Goal: Information Seeking & Learning: Learn about a topic

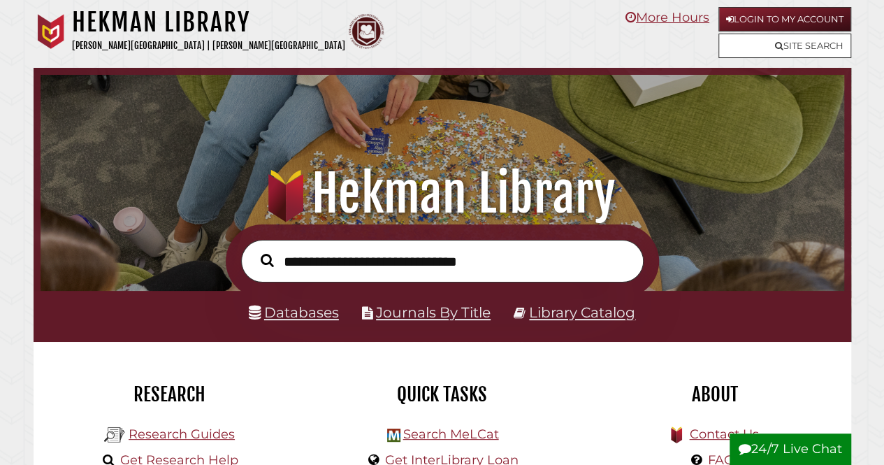
scroll to position [266, 797]
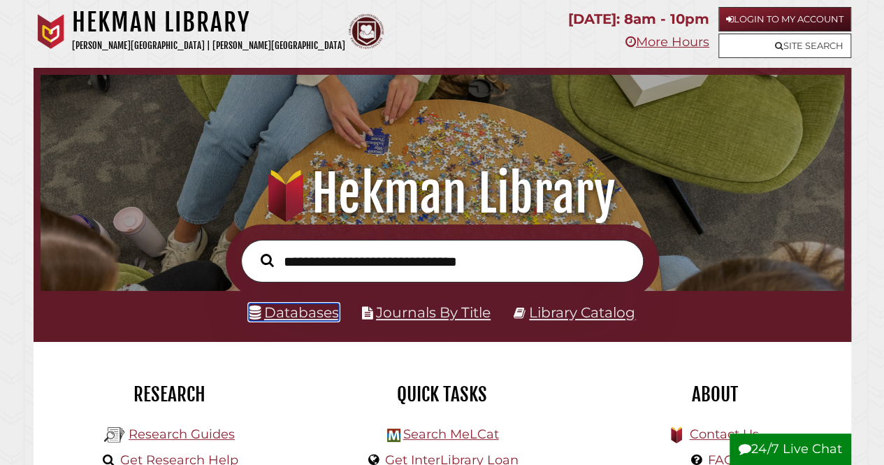
click at [319, 313] on link "Databases" at bounding box center [294, 311] width 90 height 17
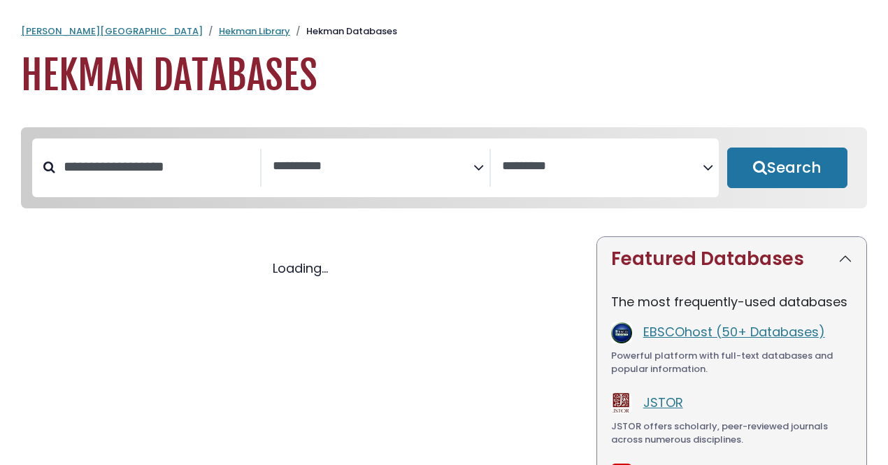
select select "Database Subject Filter"
select select "Database Vendors Filter"
select select "Database Subject Filter"
select select "Database Vendors Filter"
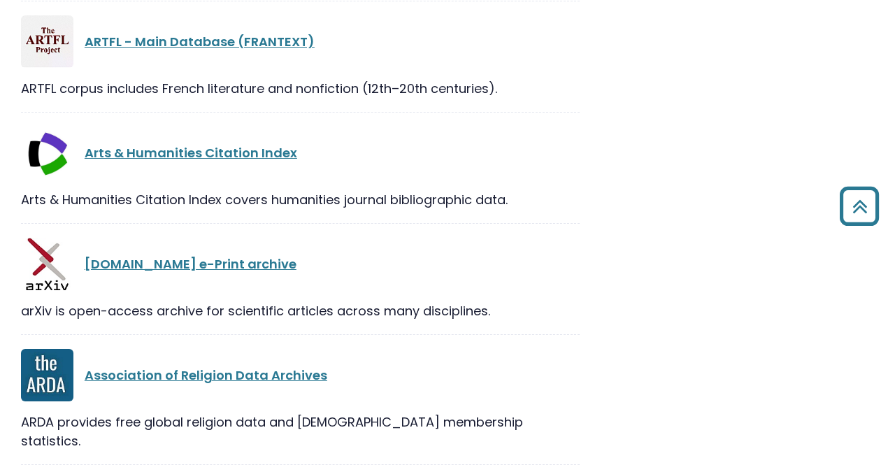
scroll to position [3662, 0]
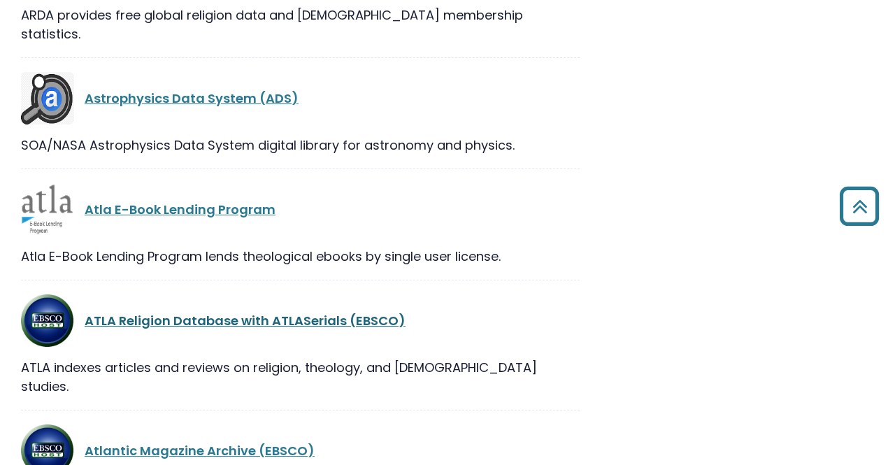
click at [289, 312] on link "ATLA Religion Database with ATLASerials (EBSCO)" at bounding box center [245, 320] width 321 height 17
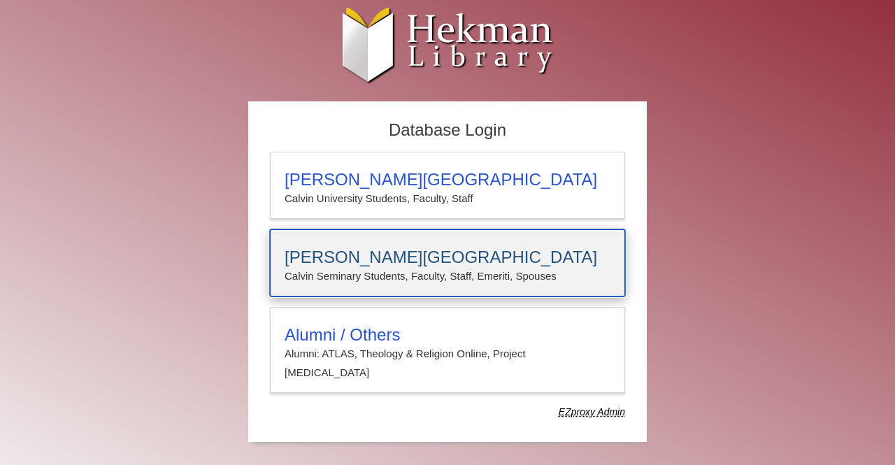
click at [352, 245] on div "Calvin Theological Seminary Calvin Seminary Students, Faculty, Staff, Emeriti, …" at bounding box center [447, 262] width 355 height 67
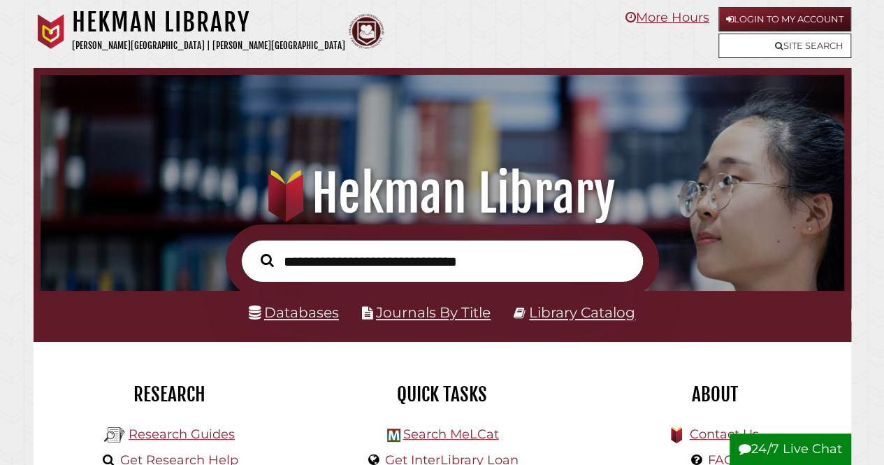
scroll to position [266, 797]
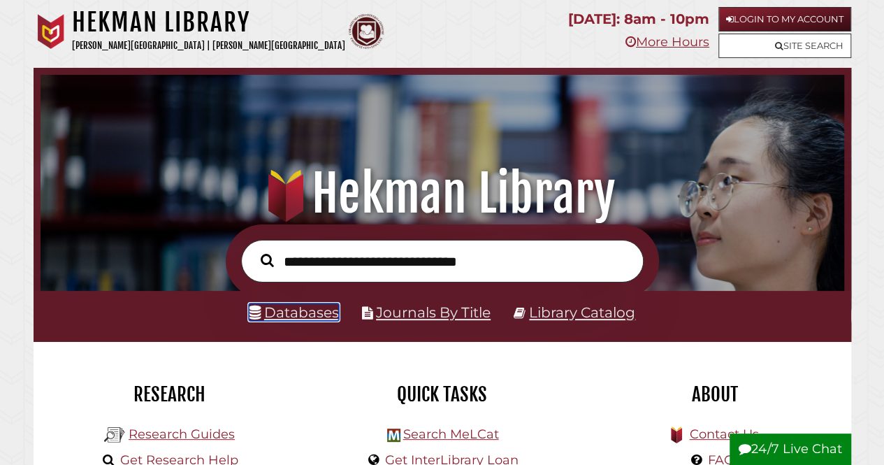
click at [305, 317] on link "Databases" at bounding box center [294, 311] width 90 height 17
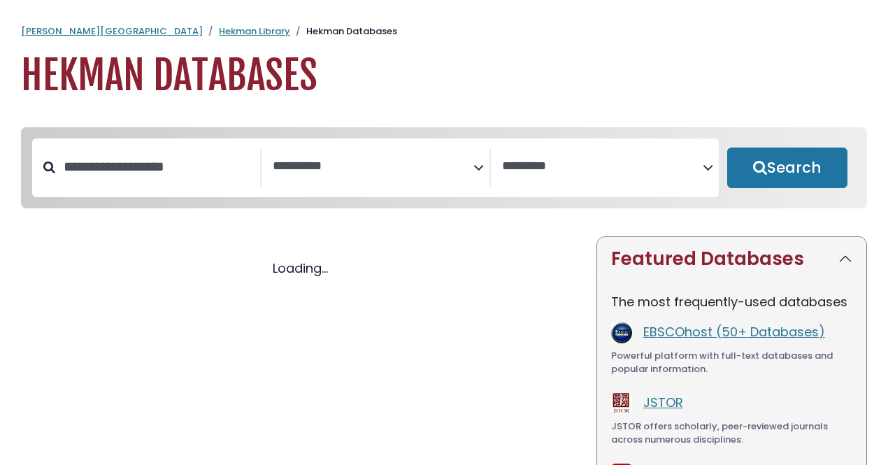
select select "Database Subject Filter"
select select "Database Vendors Filter"
select select "Database Subject Filter"
select select "Database Vendors Filter"
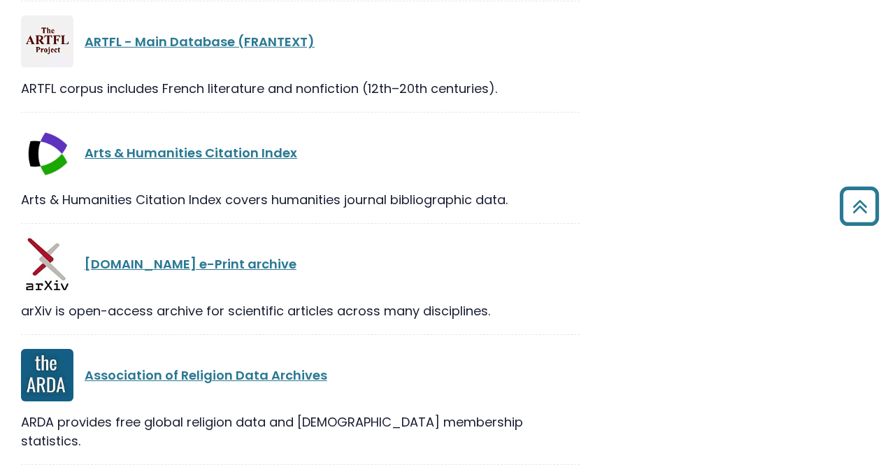
scroll to position [3662, 0]
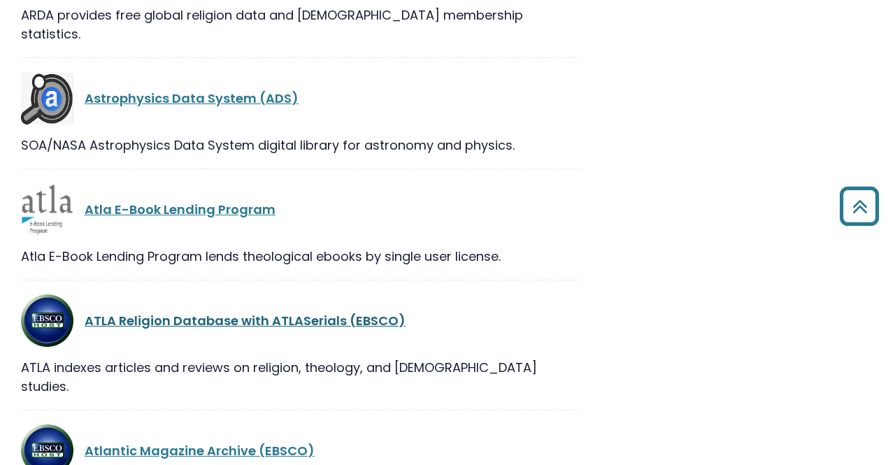
click at [289, 312] on link "ATLA Religion Database with ATLASerials (EBSCO)" at bounding box center [245, 320] width 321 height 17
